Goal: Information Seeking & Learning: Learn about a topic

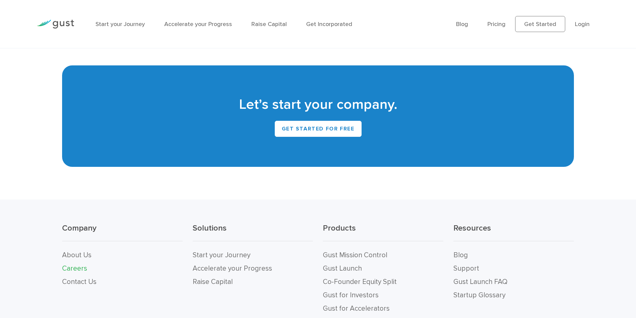
scroll to position [1402, 0]
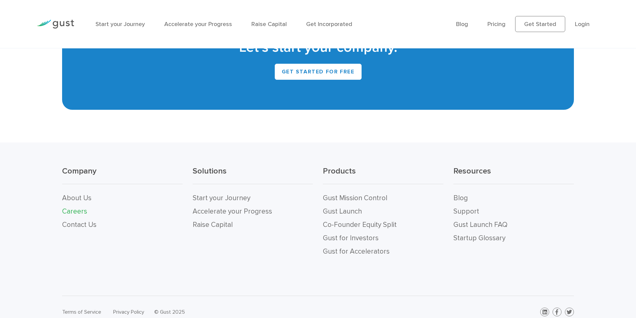
click at [77, 207] on link "Careers" at bounding box center [74, 211] width 25 height 8
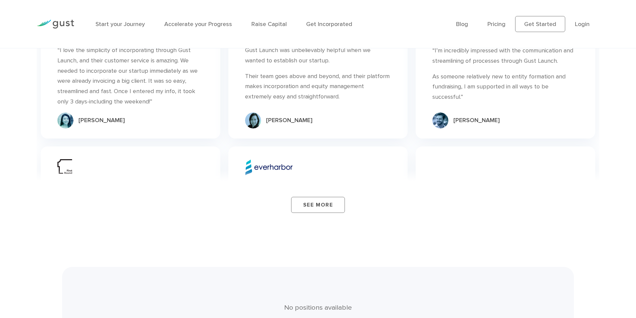
scroll to position [969, 0]
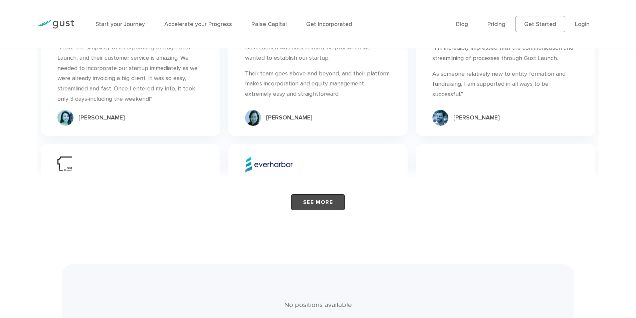
click at [324, 194] on link "See More" at bounding box center [318, 202] width 54 height 16
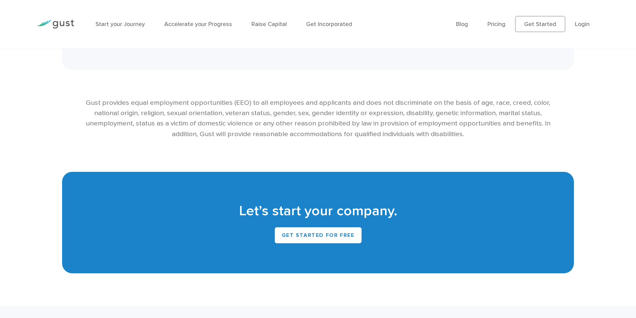
scroll to position [1403, 0]
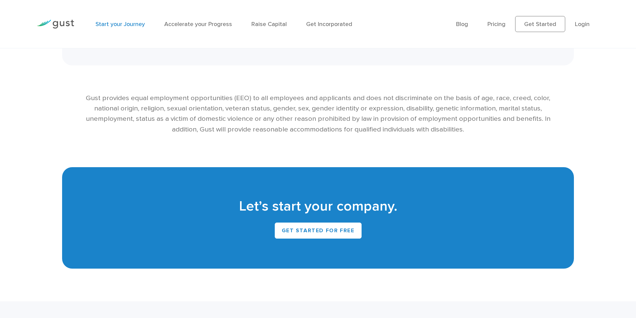
click at [133, 22] on link "Start your Journey" at bounding box center [120, 24] width 49 height 7
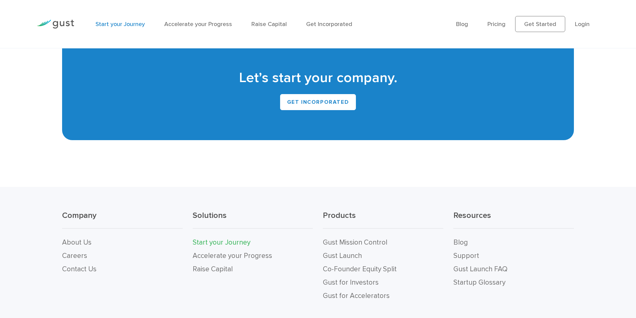
scroll to position [1508, 0]
